Goal: Check status: Check status

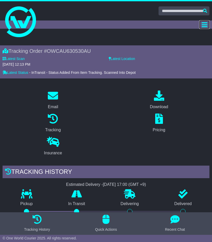
click at [202, 25] on icon "Toggle navigation" at bounding box center [204, 25] width 6 height 6
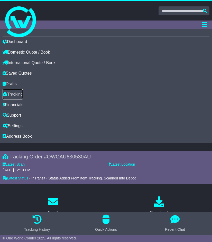
click at [16, 94] on link "Tracking" at bounding box center [13, 94] width 20 height 11
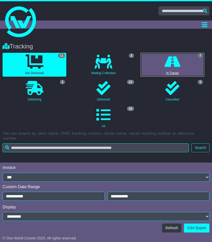
click at [169, 61] on icon at bounding box center [172, 62] width 16 height 14
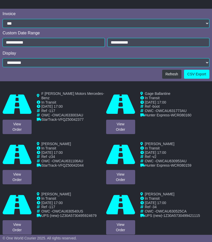
scroll to position [180, 0]
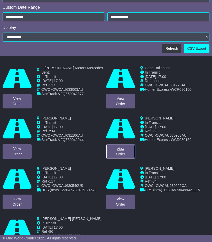
click at [128, 155] on link "View Order" at bounding box center [120, 151] width 29 height 14
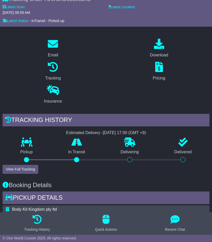
scroll to position [51, 0]
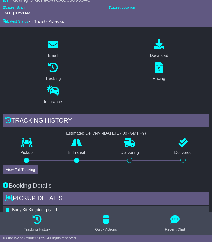
click at [12, 163] on div "Pickup" at bounding box center [27, 151] width 48 height 27
click at [15, 168] on button "View Full Tracking" at bounding box center [21, 169] width 36 height 9
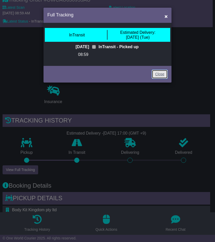
click at [161, 79] on link "Close" at bounding box center [160, 74] width 16 height 9
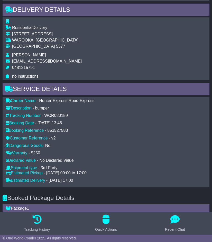
scroll to position [524, 0]
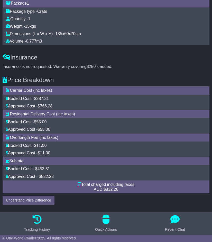
click at [109, 183] on div "Total charged including taxes" at bounding box center [106, 184] width 200 height 5
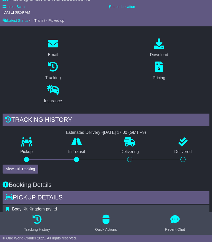
scroll to position [26, 0]
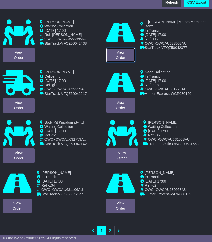
scroll to position [231, 0]
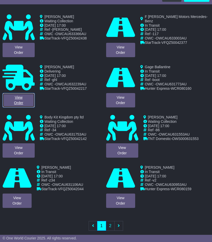
click at [24, 97] on link "View Order" at bounding box center [19, 100] width 32 height 14
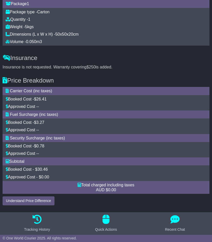
scroll to position [524, 0]
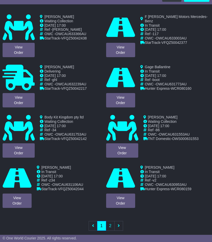
scroll to position [256, 0]
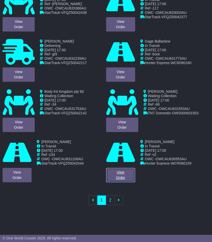
click at [122, 172] on link "View Order" at bounding box center [120, 175] width 29 height 14
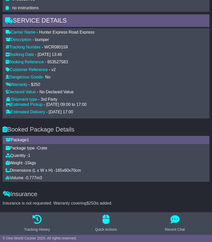
scroll to position [370, 0]
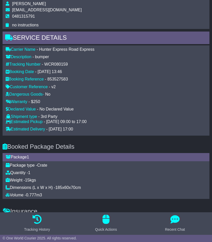
click at [105, 65] on div "Tracking Number - WCR080159" at bounding box center [105, 64] width 205 height 5
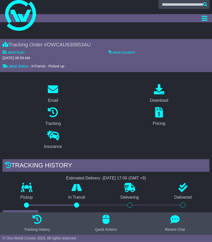
scroll to position [0, 0]
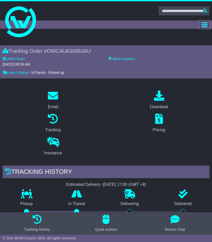
click at [203, 26] on icon "Toggle navigation" at bounding box center [204, 25] width 6 height 6
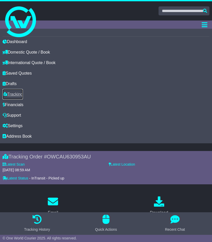
click at [12, 93] on link "Tracking" at bounding box center [13, 94] width 20 height 11
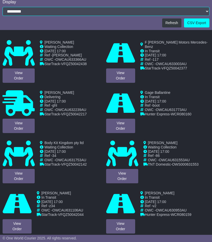
scroll to position [231, 0]
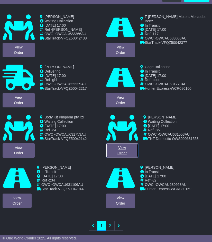
click at [123, 150] on link "View Order" at bounding box center [122, 150] width 32 height 14
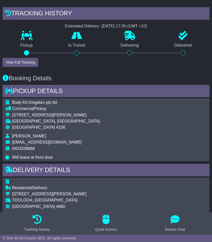
scroll to position [256, 0]
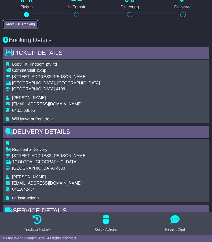
click at [23, 24] on button "View Full Tracking" at bounding box center [21, 24] width 36 height 9
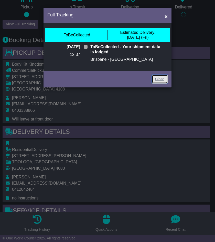
click at [166, 78] on link "Close" at bounding box center [160, 79] width 16 height 9
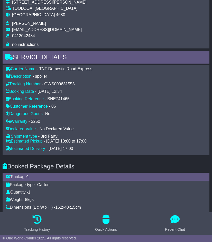
scroll to position [410, 0]
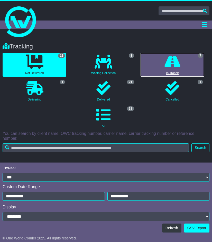
click at [174, 61] on icon at bounding box center [172, 62] width 16 height 14
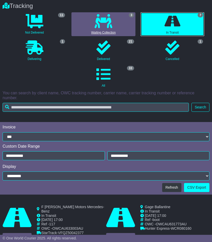
scroll to position [11, 0]
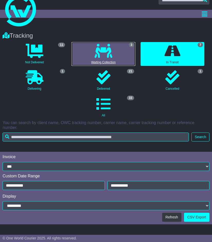
click at [106, 53] on icon at bounding box center [103, 51] width 18 height 14
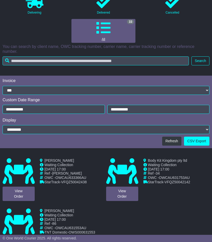
scroll to position [88, 0]
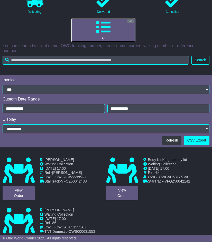
click at [104, 35] on link "33 All" at bounding box center [103, 30] width 64 height 24
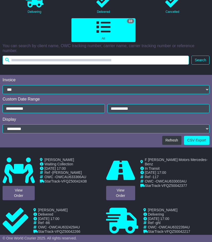
click at [72, 59] on input "text" at bounding box center [96, 60] width 186 height 9
type input "*****"
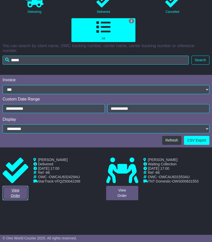
click at [17, 195] on link "View Order" at bounding box center [16, 193] width 26 height 14
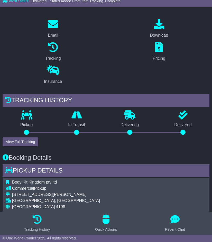
scroll to position [77, 0]
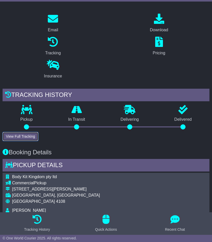
click at [24, 139] on button "View Full Tracking" at bounding box center [21, 136] width 36 height 9
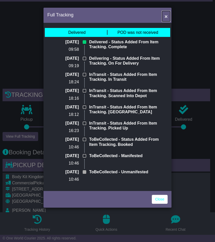
click at [165, 14] on span "×" at bounding box center [166, 16] width 3 height 6
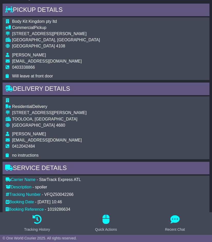
scroll to position [256, 0]
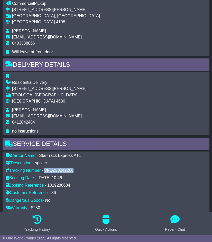
drag, startPoint x: 75, startPoint y: 167, endPoint x: 45, endPoint y: 169, distance: 29.8
click at [45, 169] on div "Carrier Name - StarTrack Express ATL Description - spoiler Tracking Number - VF…" at bounding box center [105, 196] width 205 height 87
copy div "VFQZ50042266"
click at [116, 106] on div "Residential Delivery [STREET_ADDRESS][PERSON_NAME] [GEOGRAPHIC_DATA], [GEOGRAPH…" at bounding box center [106, 103] width 206 height 63
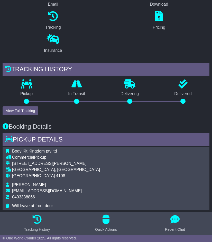
drag, startPoint x: 71, startPoint y: 107, endPoint x: 69, endPoint y: 108, distance: 2.6
click at [71, 107] on div "Tracking history Pickup In Transit Problem Unknown Delivering Delivered View Fu…" at bounding box center [106, 89] width 206 height 52
click at [26, 110] on button "View Full Tracking" at bounding box center [21, 110] width 36 height 9
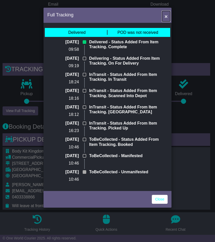
click at [168, 15] on button "×" at bounding box center [166, 16] width 8 height 11
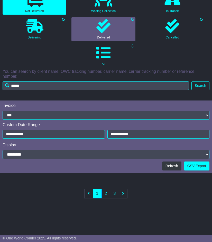
scroll to position [88, 0]
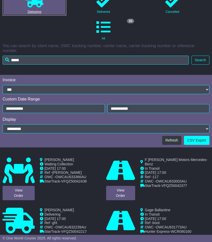
click at [37, 4] on icon at bounding box center [35, 0] width 18 height 14
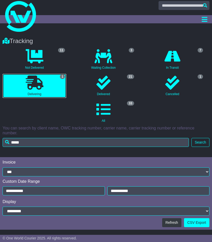
scroll to position [0, 0]
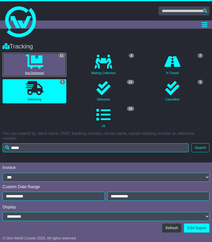
click at [34, 66] on icon at bounding box center [35, 62] width 18 height 14
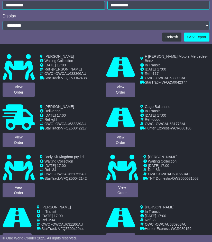
scroll to position [205, 0]
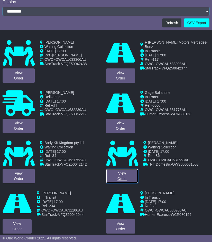
click at [133, 178] on link "View Order" at bounding box center [122, 176] width 32 height 14
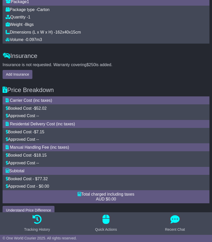
scroll to position [595, 0]
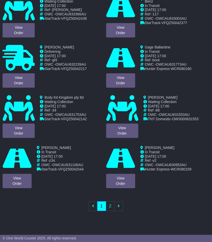
scroll to position [256, 0]
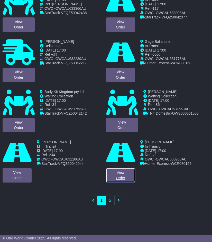
click at [125, 178] on link "View Order" at bounding box center [120, 175] width 29 height 14
